Goal: Information Seeking & Learning: Learn about a topic

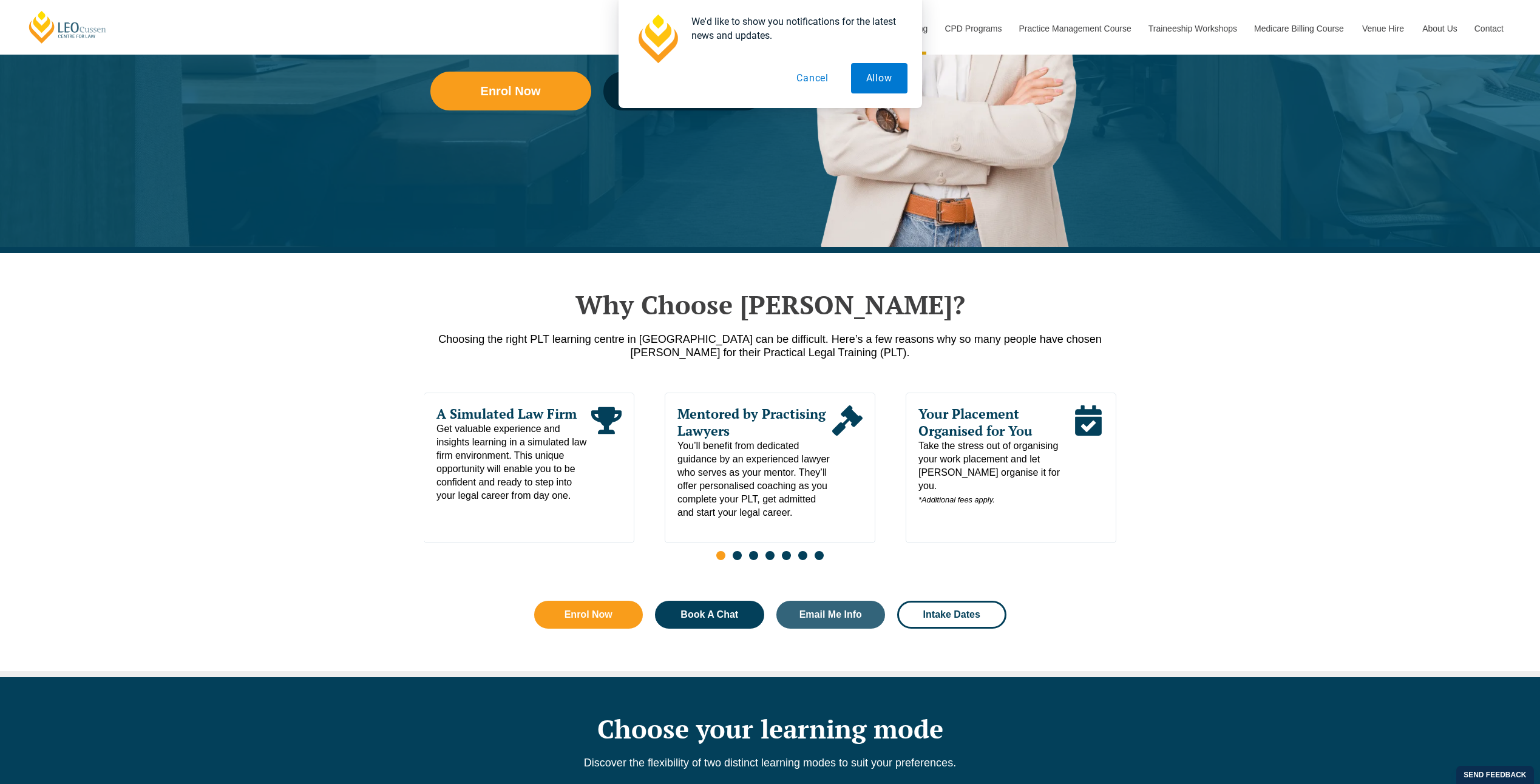
click at [806, 68] on button "Cancel" at bounding box center [812, 78] width 63 height 30
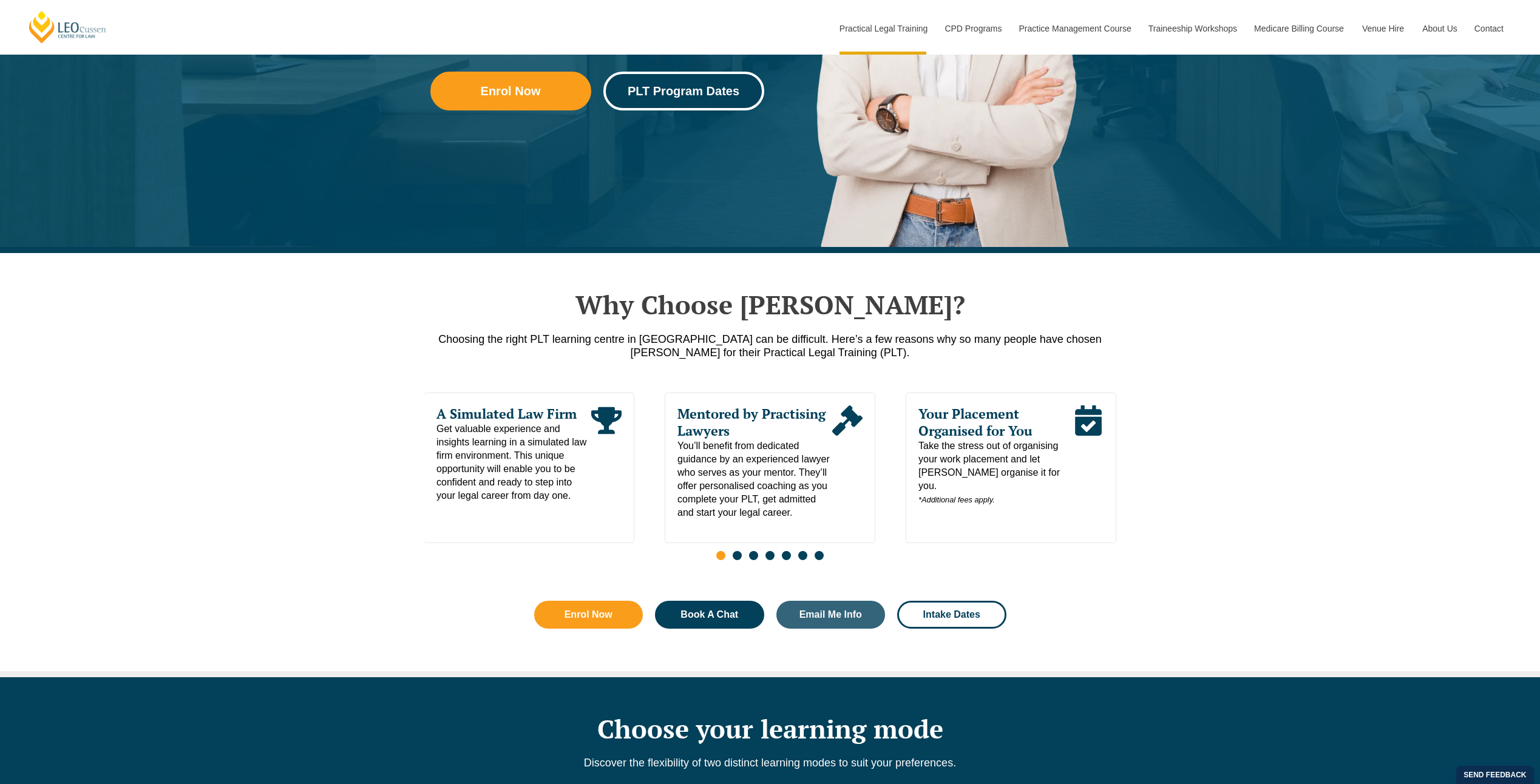
click at [726, 77] on link "PLT Program Dates" at bounding box center [683, 91] width 161 height 39
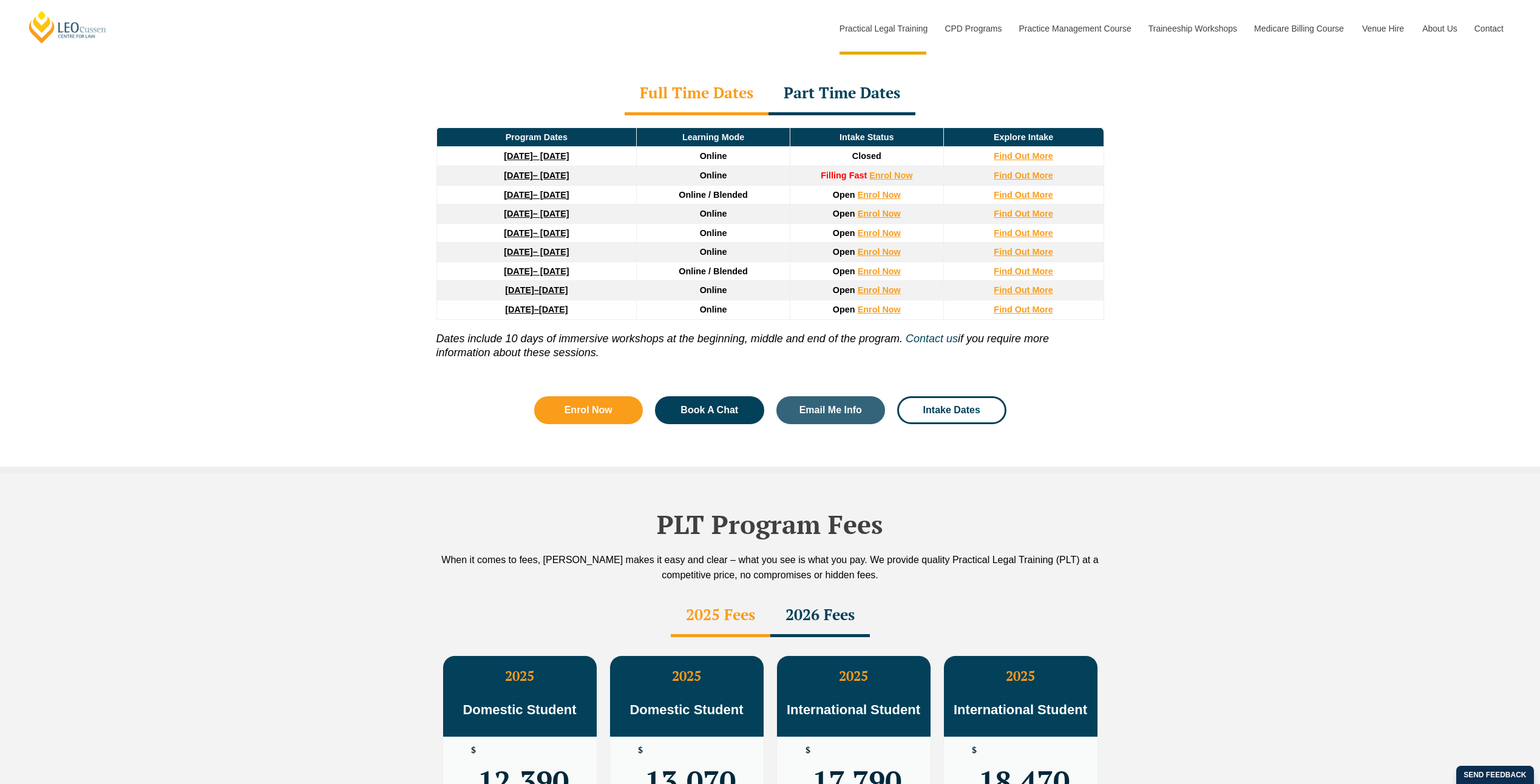
scroll to position [1886, 0]
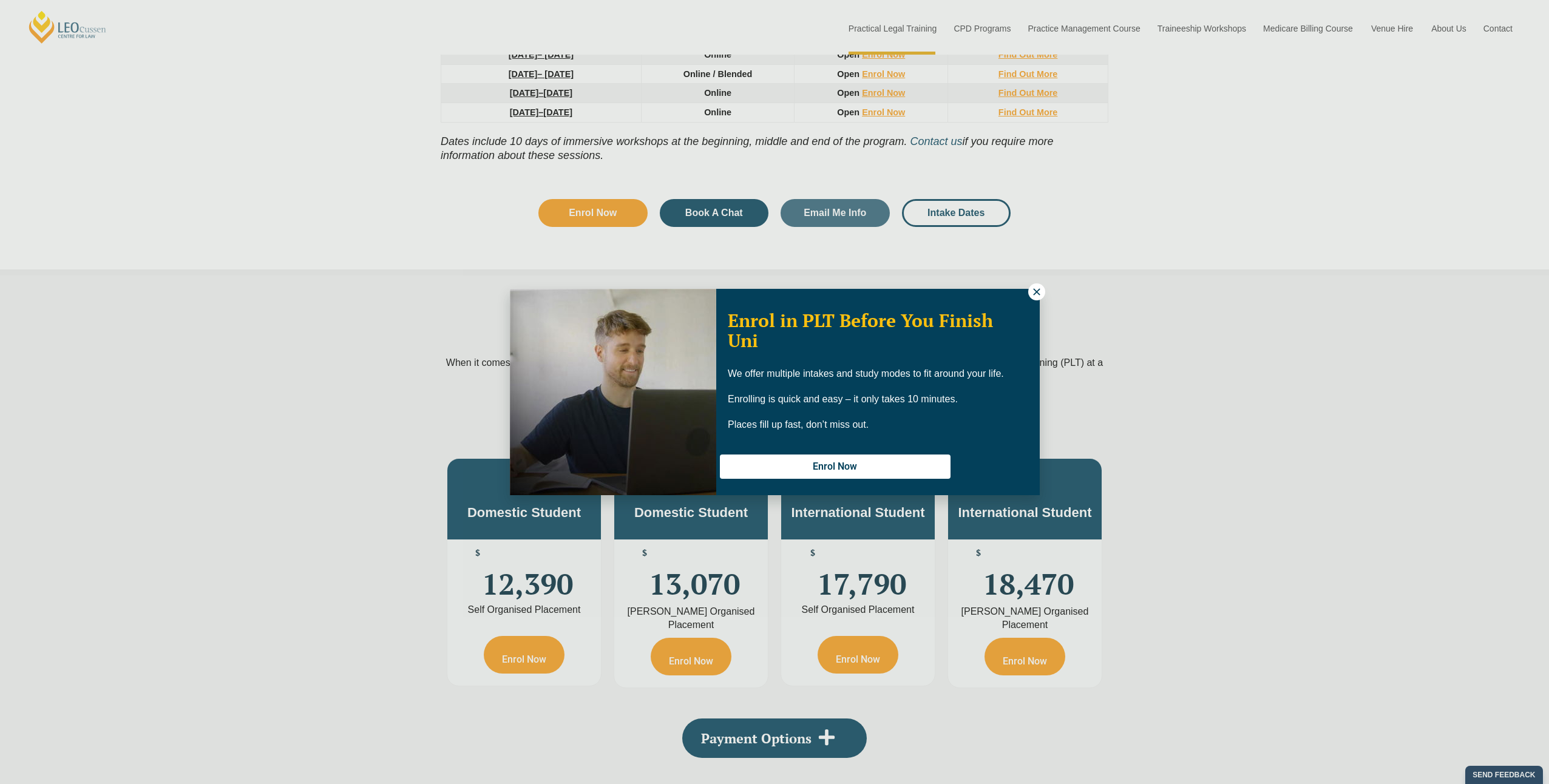
click at [1035, 296] on icon at bounding box center [1036, 291] width 11 height 11
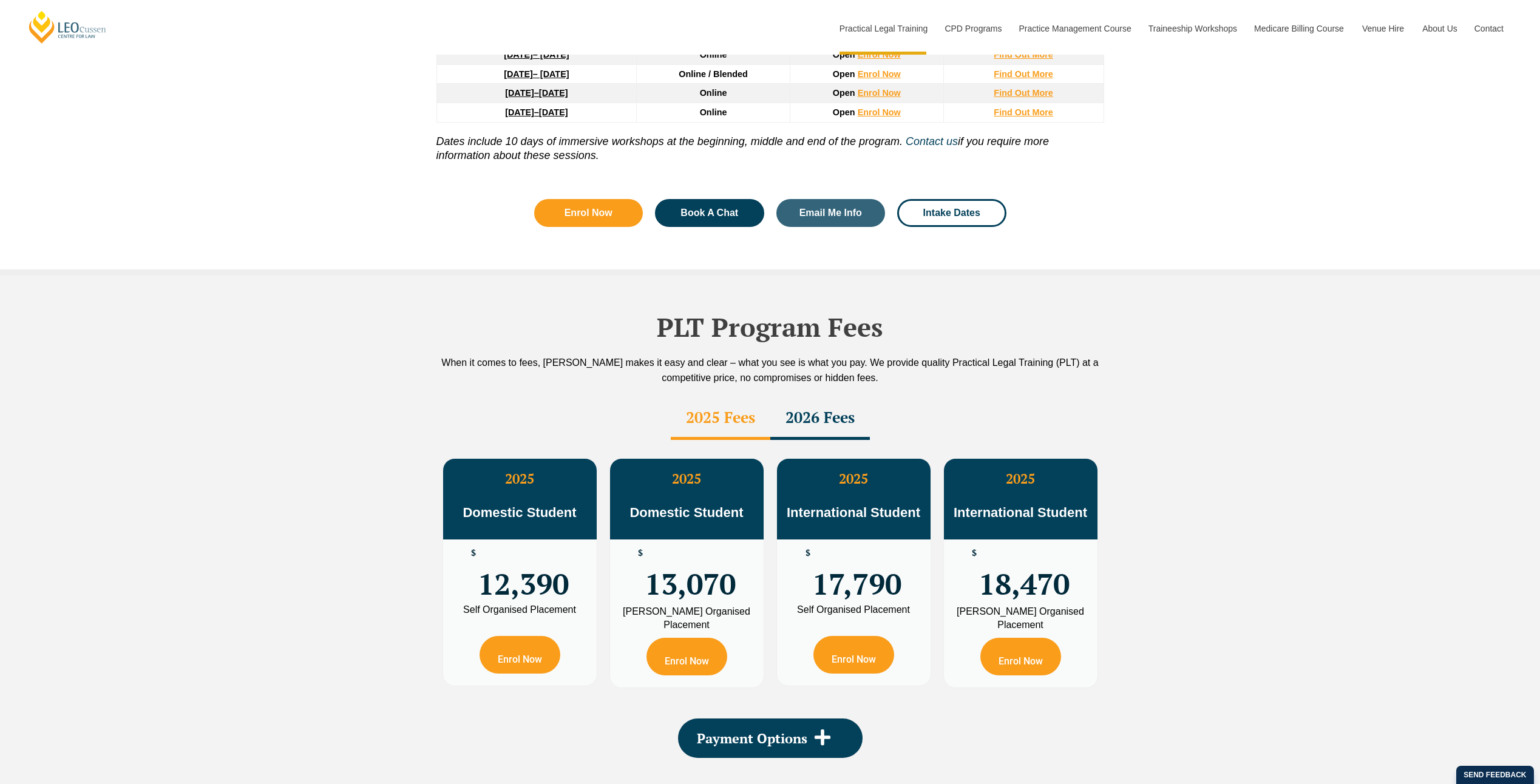
click at [817, 397] on div "2026 Fees" at bounding box center [820, 418] width 100 height 43
click at [715, 397] on div "2025 Fees" at bounding box center [721, 418] width 100 height 43
click at [798, 397] on div "2026 Fees" at bounding box center [820, 418] width 100 height 43
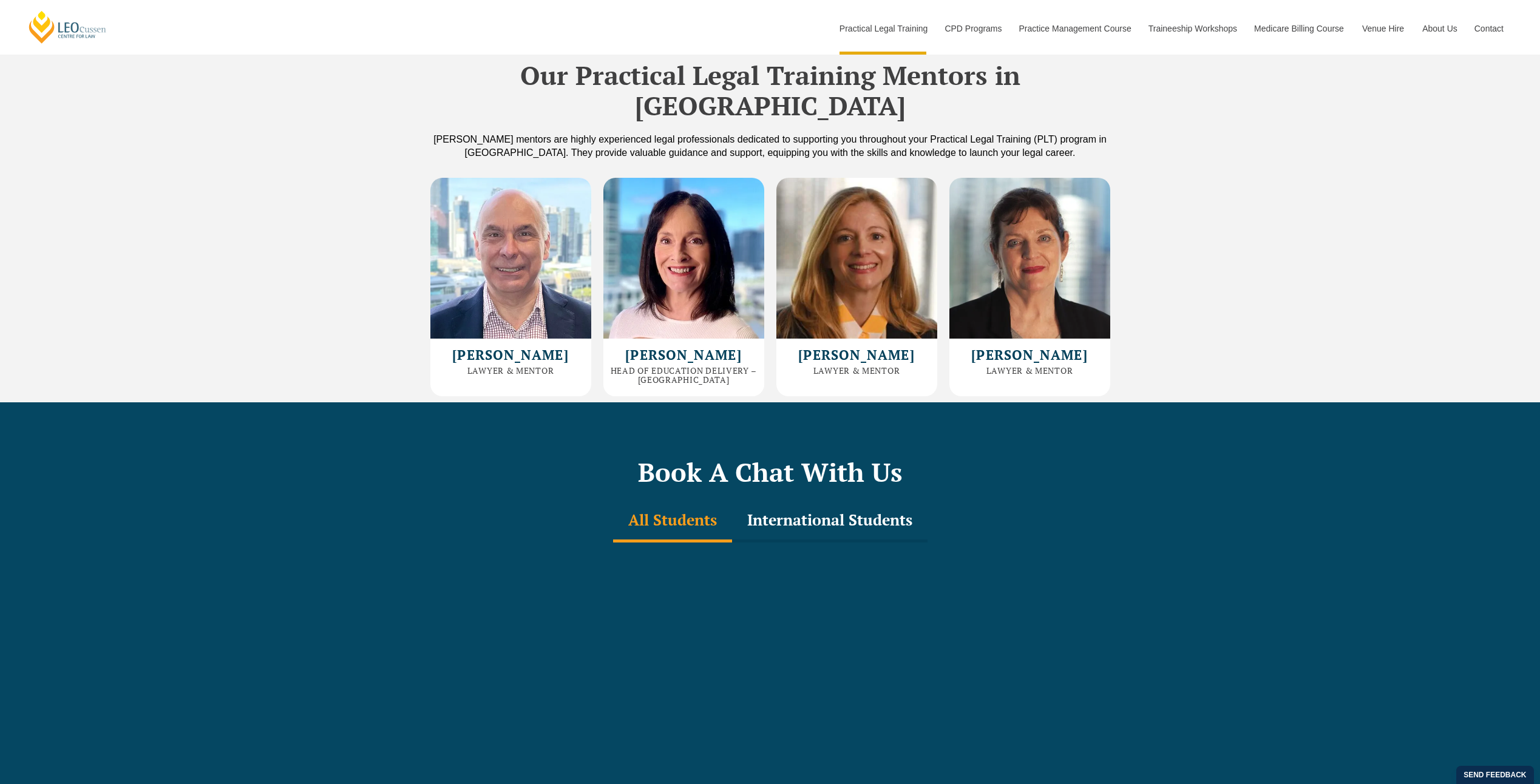
scroll to position [3160, 0]
